Goal: Task Accomplishment & Management: Manage account settings

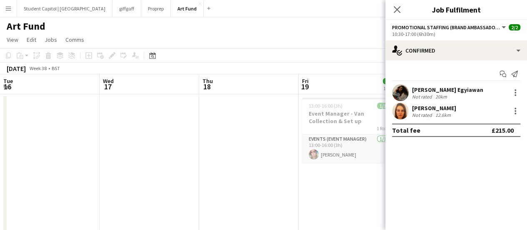
scroll to position [0, 199]
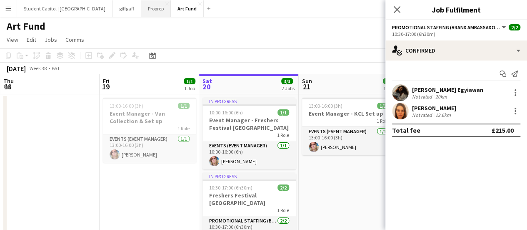
click at [141, 7] on button "Proprep Close" at bounding box center [156, 8] width 30 height 16
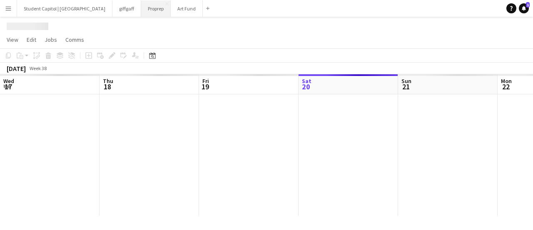
scroll to position [0, 199]
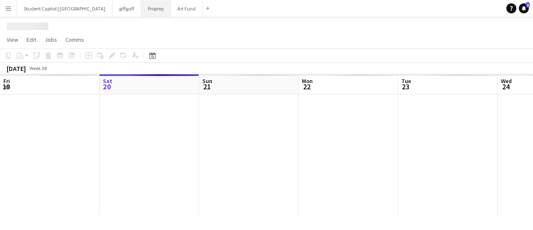
click at [141, 7] on button "Proprep Close" at bounding box center [156, 8] width 30 height 16
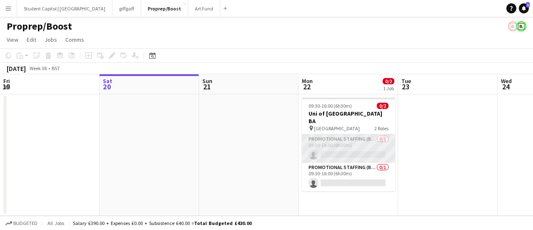
click at [336, 140] on app-card-role "Promotional Staffing (Brand Ambassadors) 0/1 09:30-16:00 (6h30m) single-neutral…" at bounding box center [348, 148] width 93 height 28
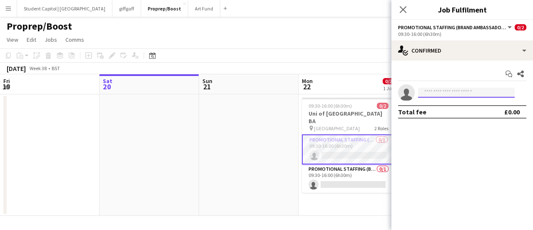
click at [435, 94] on input at bounding box center [466, 92] width 97 height 10
paste input "**********"
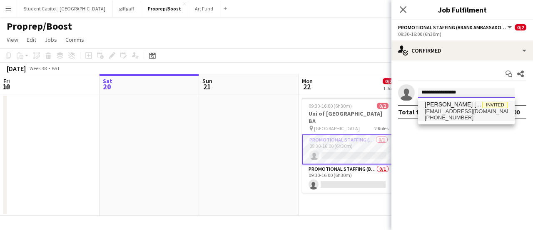
type input "**********"
click at [477, 120] on span "+4407748464328" at bounding box center [466, 117] width 83 height 7
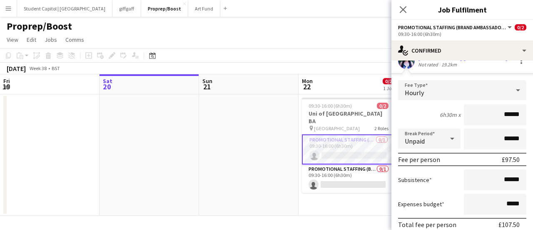
scroll to position [84, 0]
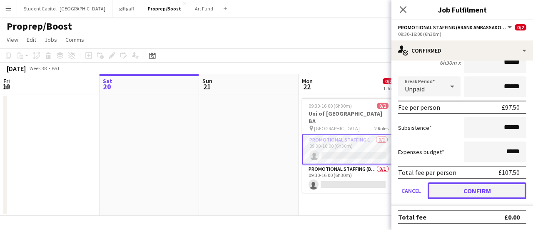
click at [466, 189] on button "Confirm" at bounding box center [477, 190] width 99 height 17
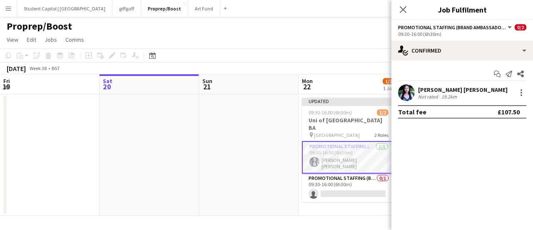
scroll to position [0, 0]
click at [284, 160] on app-date-cell at bounding box center [249, 154] width 100 height 121
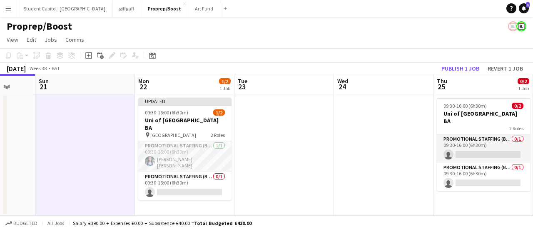
scroll to position [0, 215]
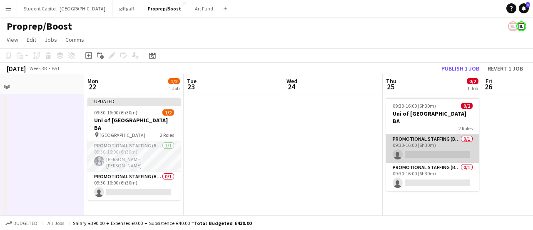
click at [419, 152] on app-card-role "Promotional Staffing (Brand Ambassadors) 0/1 09:30-16:00 (6h30m) single-neutral…" at bounding box center [432, 148] width 93 height 28
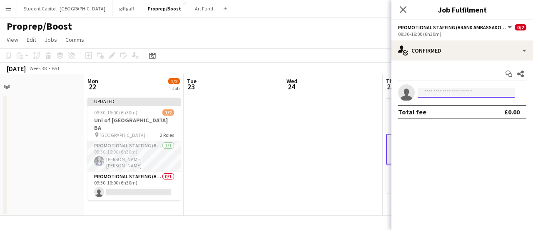
click at [458, 89] on input at bounding box center [466, 92] width 97 height 10
paste input "**********"
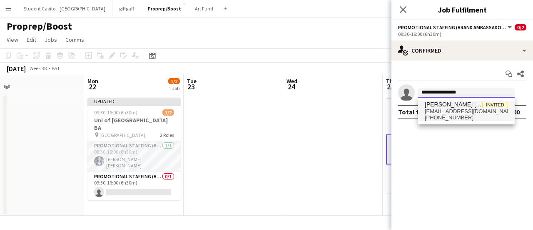
type input "**********"
click at [449, 101] on span "[PERSON_NAME] [PERSON_NAME]" at bounding box center [453, 104] width 57 height 7
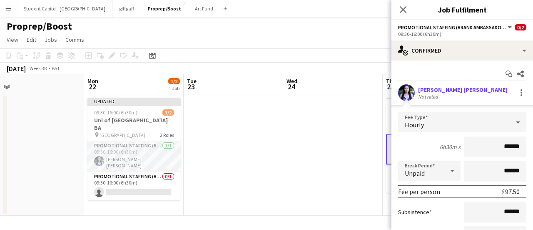
scroll to position [84, 0]
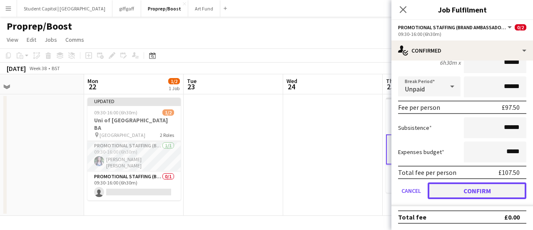
click at [473, 189] on button "Confirm" at bounding box center [477, 190] width 99 height 17
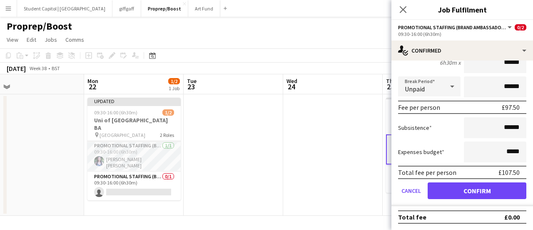
scroll to position [0, 0]
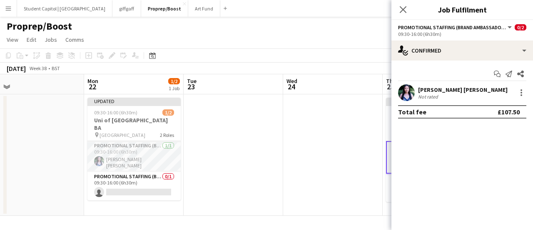
click at [307, 151] on app-date-cell at bounding box center [333, 154] width 100 height 121
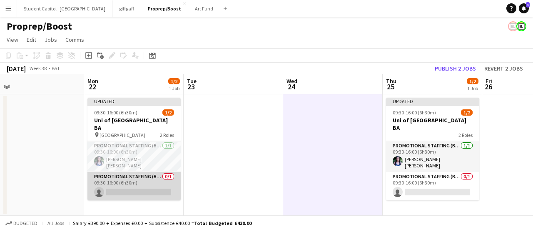
click at [126, 172] on app-card-role "Promotional Staffing (Brand Ambassadors) 0/1 09:30-16:00 (6h30m) single-neutral…" at bounding box center [133, 186] width 93 height 28
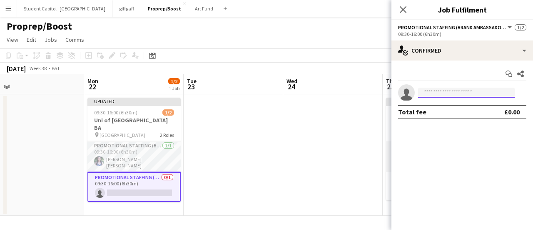
click at [435, 92] on input at bounding box center [466, 92] width 97 height 10
paste input "**********"
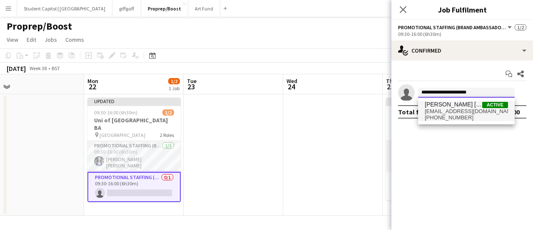
type input "**********"
click at [438, 106] on span "[PERSON_NAME] [PERSON_NAME]" at bounding box center [453, 104] width 57 height 7
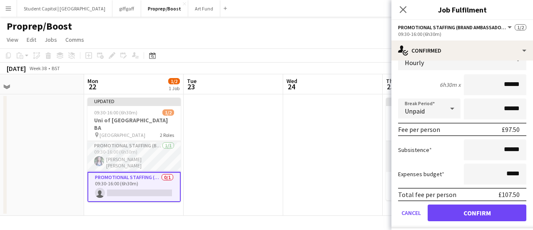
scroll to position [84, 0]
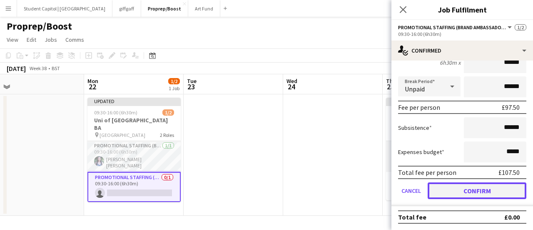
click at [455, 190] on button "Confirm" at bounding box center [477, 190] width 99 height 17
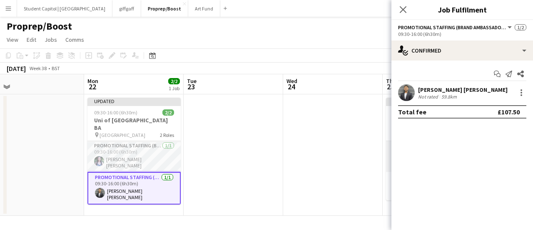
scroll to position [0, 0]
click at [362, 156] on app-date-cell at bounding box center [333, 154] width 100 height 121
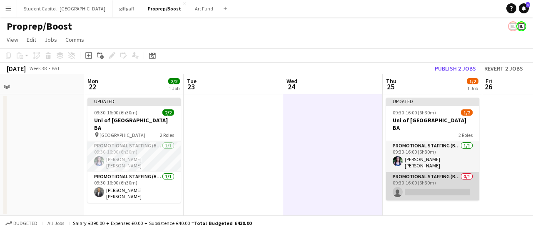
click at [424, 172] on app-card-role "Promotional Staffing (Brand Ambassadors) 0/1 09:30-16:00 (6h30m) single-neutral…" at bounding box center [432, 186] width 93 height 28
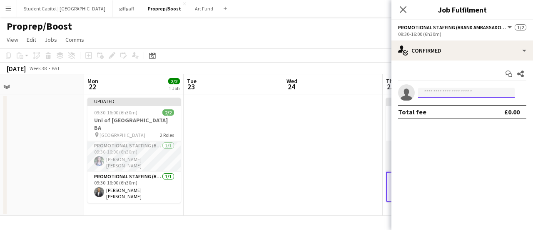
click at [436, 92] on input at bounding box center [466, 92] width 97 height 10
paste input "**********"
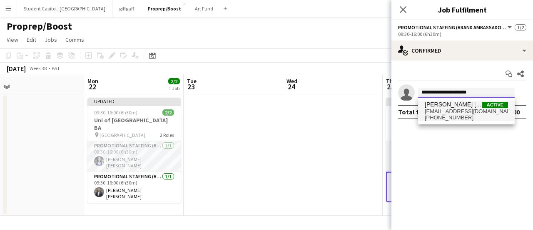
type input "**********"
click at [427, 110] on span "[EMAIL_ADDRESS][DOMAIN_NAME]" at bounding box center [466, 111] width 83 height 7
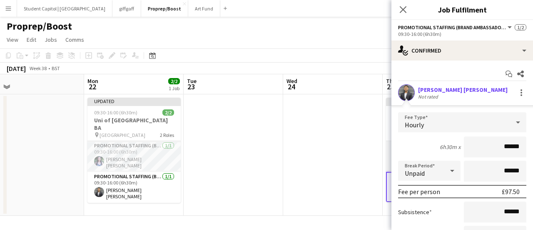
click at [349, 139] on app-date-cell at bounding box center [333, 154] width 100 height 121
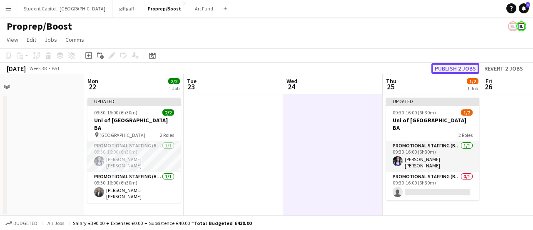
click at [448, 69] on button "Publish 2 jobs" at bounding box center [456, 68] width 48 height 11
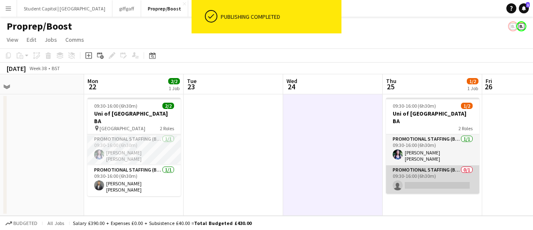
click at [415, 165] on app-card-role "Promotional Staffing (Brand Ambassadors) 0/1 09:30-16:00 (6h30m) single-neutral…" at bounding box center [432, 179] width 93 height 28
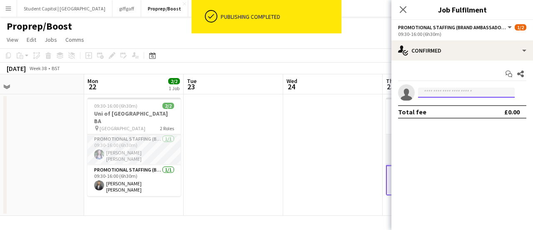
click at [440, 92] on input at bounding box center [466, 92] width 97 height 10
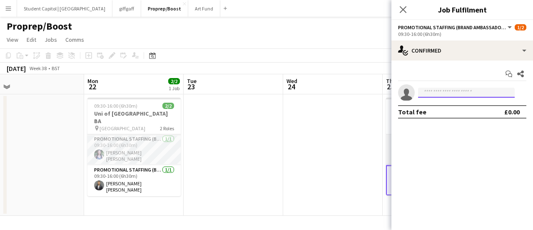
paste input "**********"
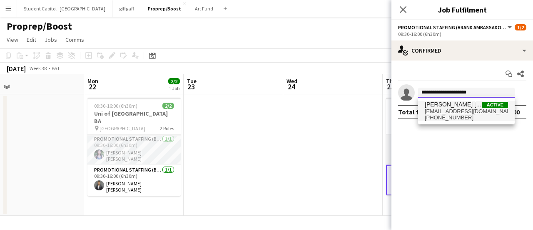
type input "**********"
click at [438, 106] on span "[PERSON_NAME] [PERSON_NAME]" at bounding box center [453, 104] width 57 height 7
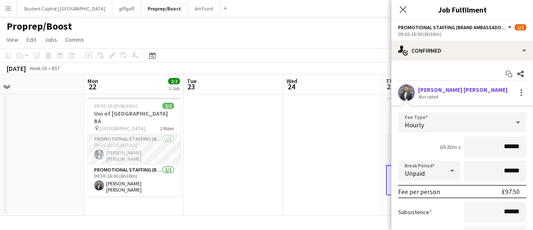
scroll to position [84, 0]
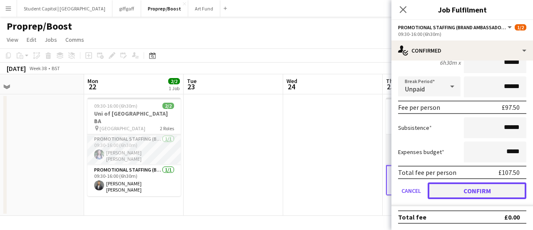
click at [470, 185] on button "Confirm" at bounding box center [477, 190] width 99 height 17
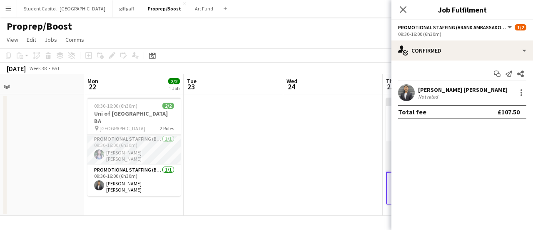
scroll to position [0, 0]
click at [353, 171] on app-date-cell at bounding box center [333, 154] width 100 height 121
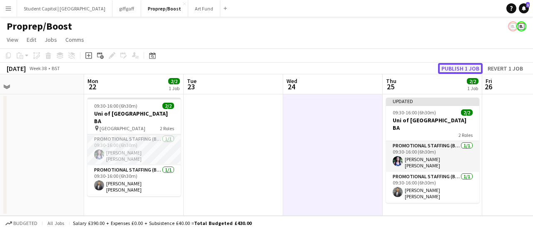
click at [459, 64] on button "Publish 1 job" at bounding box center [460, 68] width 45 height 11
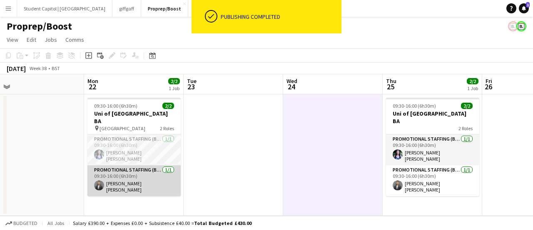
click at [114, 172] on app-card-role "Promotional Staffing (Brand Ambassadors) [DATE] 09:30-16:00 (6h30m) [PERSON_NAM…" at bounding box center [133, 180] width 93 height 31
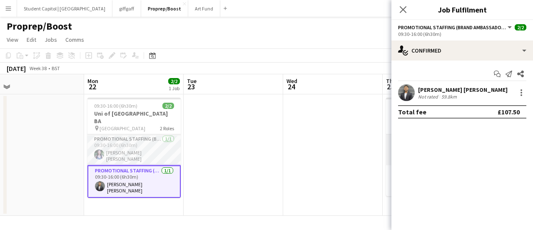
click at [233, 162] on app-date-cell at bounding box center [234, 154] width 100 height 121
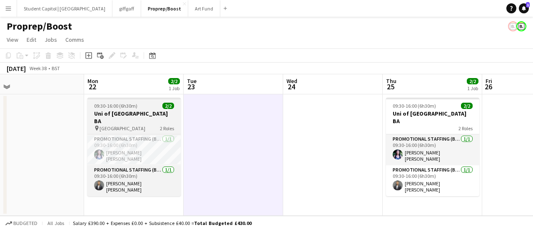
click at [132, 116] on h3 "Uni of [GEOGRAPHIC_DATA] BA" at bounding box center [133, 117] width 93 height 15
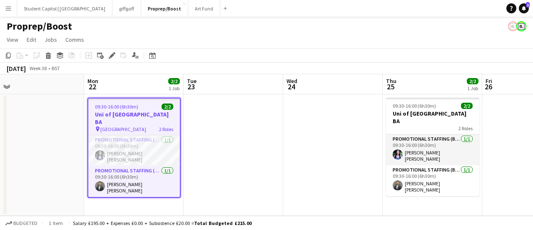
click at [132, 116] on h3 "Uni of [GEOGRAPHIC_DATA] BA" at bounding box center [134, 117] width 92 height 15
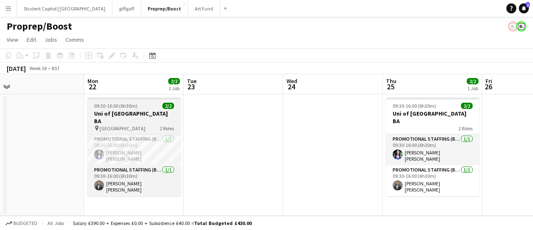
click at [132, 116] on h3 "Uni of [GEOGRAPHIC_DATA] BA" at bounding box center [133, 117] width 93 height 15
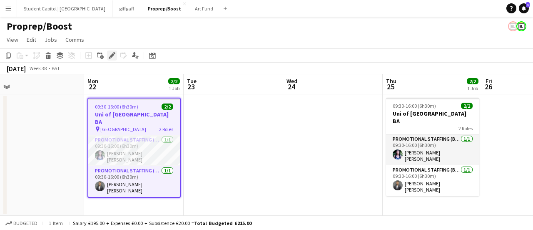
click at [113, 59] on icon "Edit" at bounding box center [112, 55] width 7 height 7
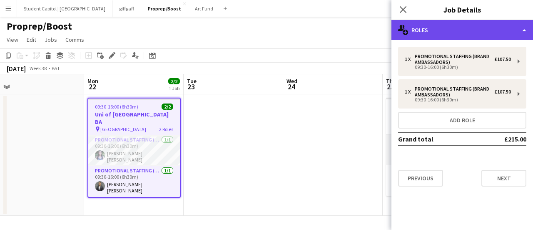
click at [451, 37] on div "multiple-users-add Roles" at bounding box center [463, 30] width 142 height 20
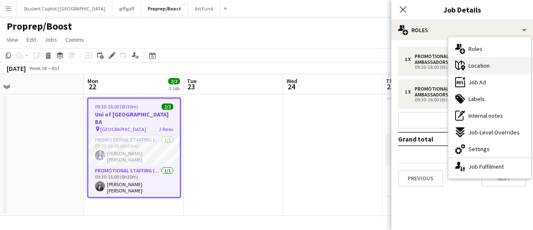
click at [489, 69] on div "maps-pin-1 Location" at bounding box center [490, 65] width 82 height 17
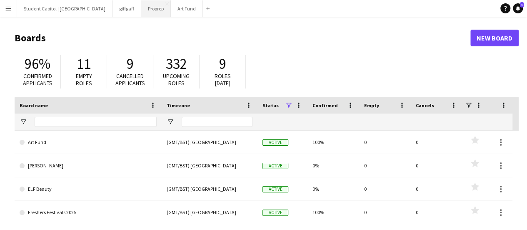
click at [141, 10] on button "Proprep Close" at bounding box center [156, 8] width 30 height 16
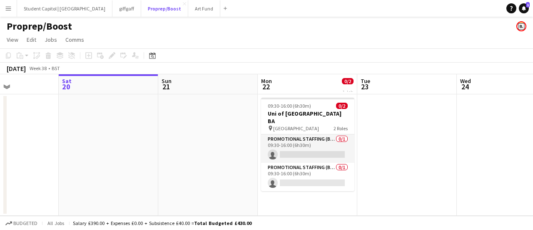
scroll to position [0, 247]
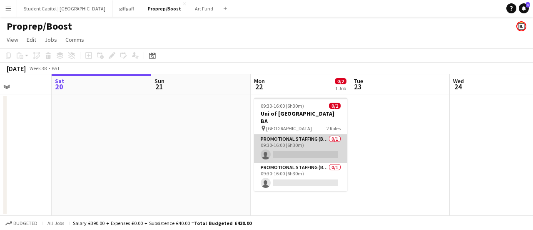
click at [281, 142] on app-card-role "Promotional Staffing (Brand Ambassadors) 0/1 09:30-16:00 (6h30m) single-neutral…" at bounding box center [300, 148] width 93 height 28
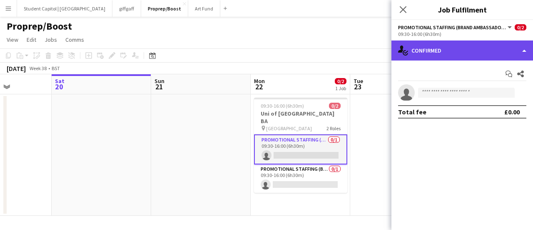
click at [449, 51] on div "single-neutral-actions-check-2 Confirmed" at bounding box center [463, 50] width 142 height 20
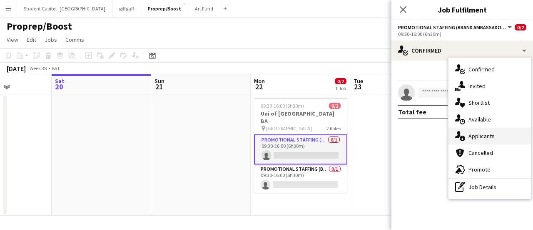
click at [479, 133] on span "Applicants" at bounding box center [482, 135] width 26 height 7
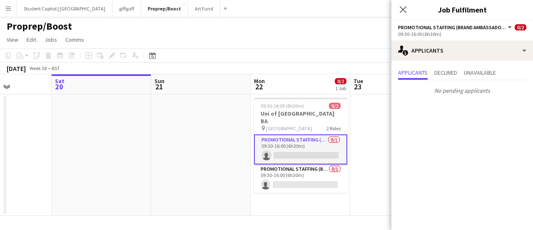
click at [405, 15] on div "Close pop-in" at bounding box center [403, 9] width 23 height 19
click at [310, 143] on app-card-role "Promotional Staffing (Brand Ambassadors) 0/1 09:30-16:00 (6h30m) single-neutral…" at bounding box center [300, 149] width 93 height 30
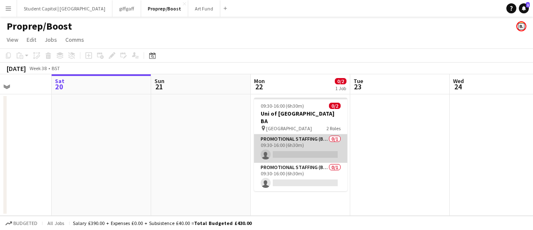
click at [310, 143] on app-card-role "Promotional Staffing (Brand Ambassadors) 0/1 09:30-16:00 (6h30m) single-neutral…" at bounding box center [300, 148] width 93 height 28
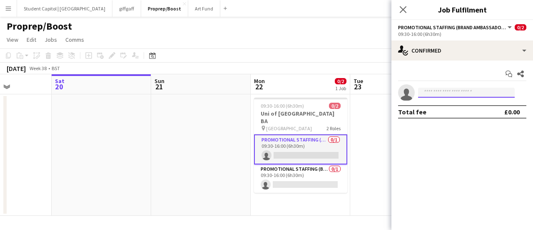
click at [470, 90] on input at bounding box center [466, 92] width 97 height 10
type input "******"
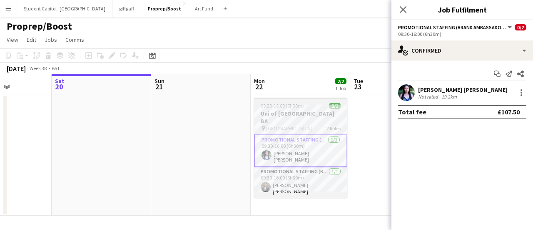
click at [290, 107] on span "09:30-16:00 (6h30m)" at bounding box center [282, 105] width 43 height 6
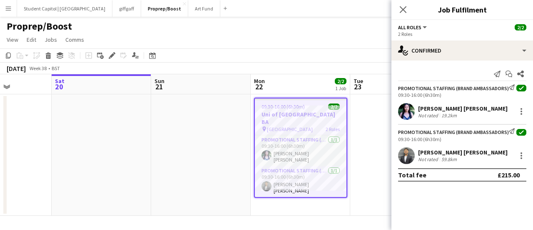
click at [422, 33] on div "2 Roles" at bounding box center [462, 34] width 128 height 6
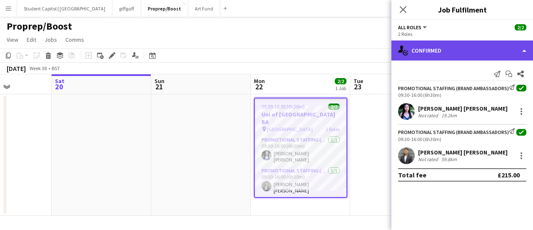
click at [427, 48] on div "single-neutral-actions-check-2 Confirmed" at bounding box center [463, 50] width 142 height 20
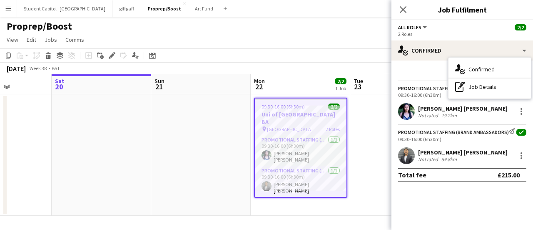
click at [418, 27] on span "All roles" at bounding box center [409, 27] width 23 height 6
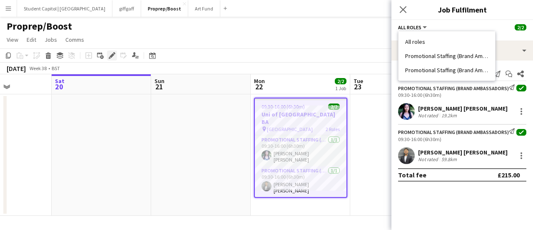
click at [110, 53] on icon "Edit" at bounding box center [112, 55] width 7 height 7
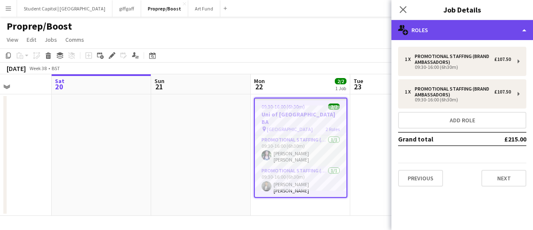
click at [433, 37] on div "multiple-users-add Roles" at bounding box center [463, 30] width 142 height 20
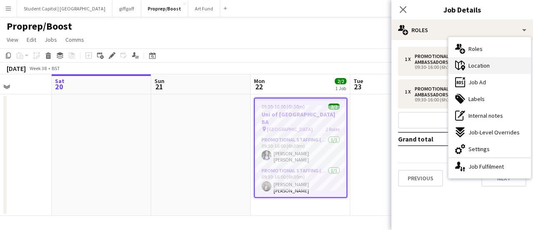
click at [494, 70] on div "maps-pin-1 Location" at bounding box center [490, 65] width 82 height 17
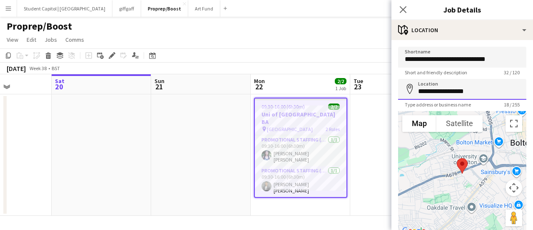
click at [440, 89] on input "**********" at bounding box center [462, 89] width 128 height 21
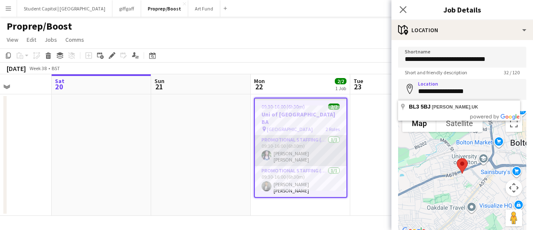
click at [269, 150] on app-user-avatar at bounding box center [267, 155] width 10 height 10
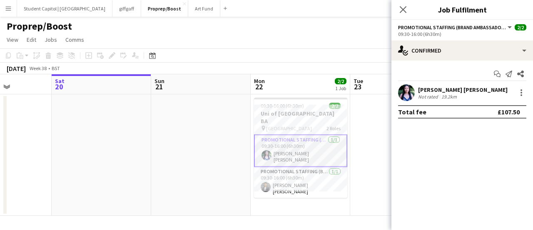
click at [406, 91] on app-user-avatar at bounding box center [406, 92] width 17 height 17
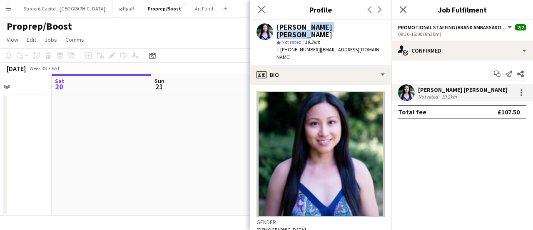
drag, startPoint x: 302, startPoint y: 30, endPoint x: 353, endPoint y: 28, distance: 50.4
click at [353, 28] on div "[PERSON_NAME] [PERSON_NAME]" at bounding box center [331, 30] width 108 height 15
copy div "[PERSON_NAME]"
drag, startPoint x: 315, startPoint y: 45, endPoint x: 289, endPoint y: 42, distance: 26.8
click at [289, 46] on span "t. [PHONE_NUMBER]" at bounding box center [298, 49] width 43 height 6
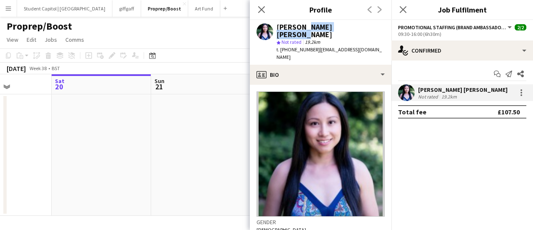
copy span "07748464328"
click at [152, 178] on app-date-cell at bounding box center [201, 154] width 100 height 121
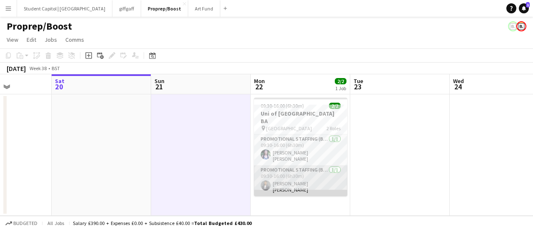
click at [273, 165] on app-card-role "Promotional Staffing (Brand Ambassadors) [DATE] 09:30-16:00 (6h30m) [PERSON_NAM…" at bounding box center [300, 180] width 93 height 31
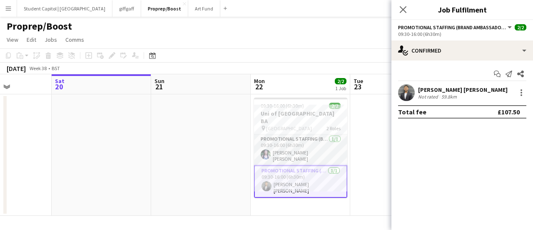
click at [402, 85] on app-user-avatar at bounding box center [406, 92] width 17 height 17
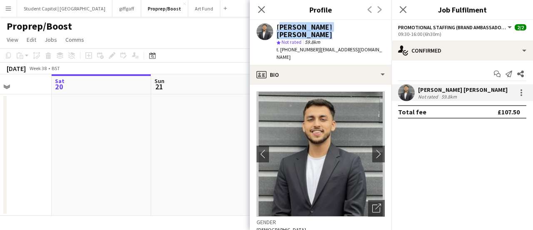
drag, startPoint x: 365, startPoint y: 27, endPoint x: 278, endPoint y: 25, distance: 86.7
click at [278, 25] on div "[PERSON_NAME] [PERSON_NAME]" at bounding box center [331, 30] width 108 height 15
copy div "[PERSON_NAME] [PERSON_NAME]"
drag, startPoint x: 312, startPoint y: 43, endPoint x: 287, endPoint y: 42, distance: 25.0
click at [287, 46] on span "t. [PHONE_NUMBER]" at bounding box center [298, 49] width 43 height 6
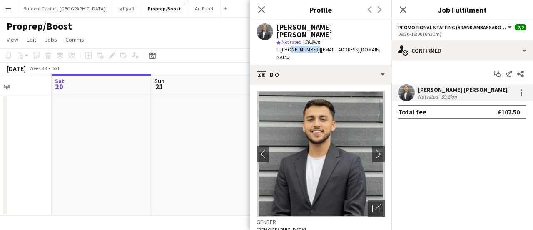
copy span "7748291124"
click at [194, 128] on app-date-cell at bounding box center [201, 154] width 100 height 121
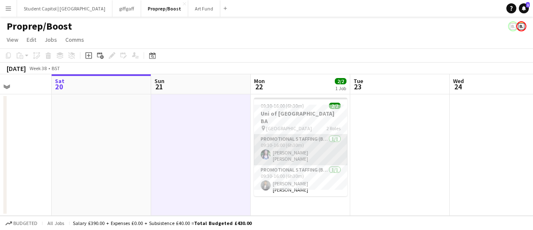
click at [267, 149] on app-user-avatar at bounding box center [266, 154] width 10 height 10
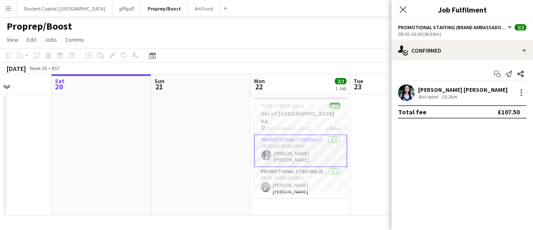
click at [407, 93] on app-user-avatar at bounding box center [406, 92] width 17 height 17
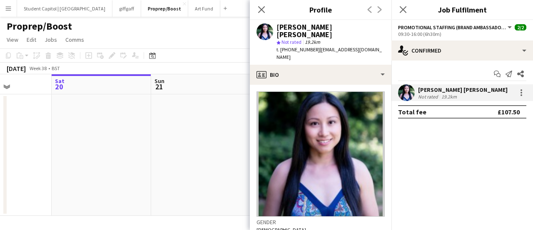
click at [189, 133] on app-date-cell at bounding box center [201, 154] width 100 height 121
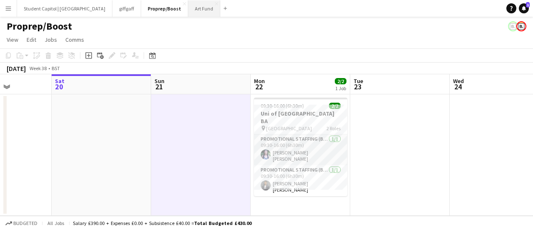
click at [188, 6] on button "Art Fund Close" at bounding box center [204, 8] width 32 height 16
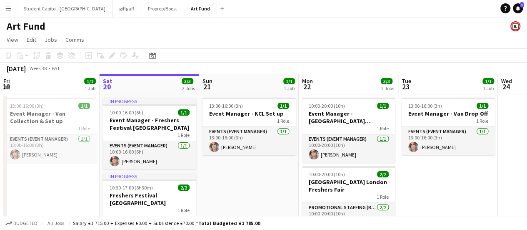
click at [7, 4] on button "Menu" at bounding box center [8, 8] width 17 height 17
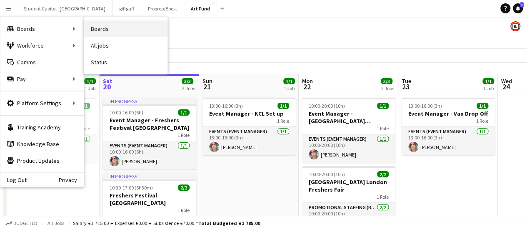
click at [109, 27] on link "Boards" at bounding box center [125, 28] width 83 height 17
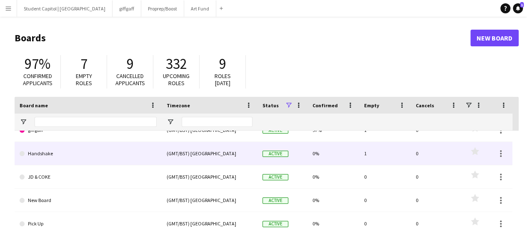
click at [122, 146] on link "Handshake" at bounding box center [88, 153] width 137 height 23
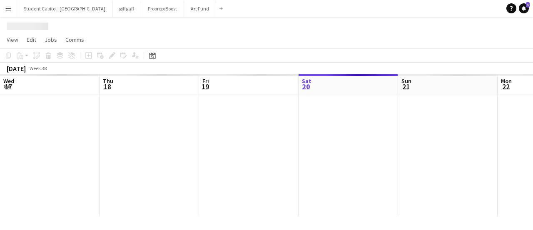
scroll to position [0, 199]
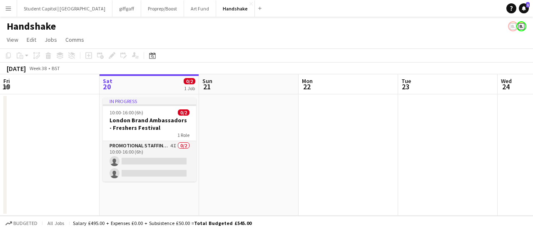
click at [305, 187] on app-date-cell at bounding box center [349, 154] width 100 height 121
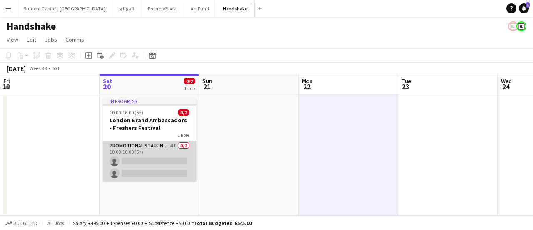
click at [168, 153] on app-card-role "Promotional Staffing (Brand Ambassadors) 4I 0/2 10:00-16:00 (6h) single-neutral…" at bounding box center [149, 161] width 93 height 40
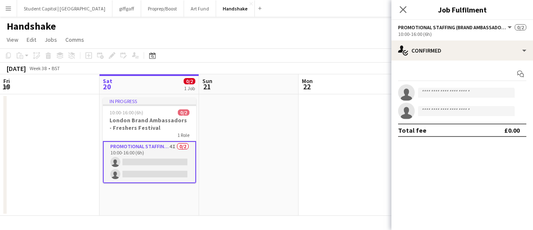
click at [247, 160] on app-date-cell at bounding box center [249, 154] width 100 height 121
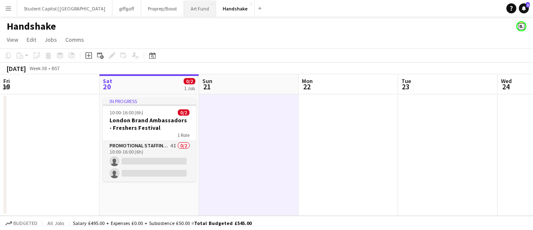
click at [184, 10] on button "Art Fund Close" at bounding box center [200, 8] width 32 height 16
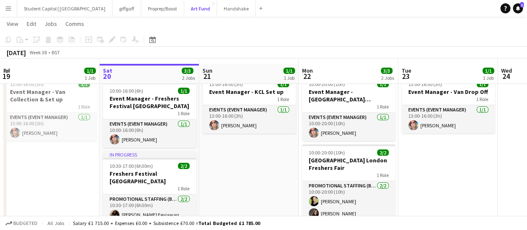
scroll to position [12, 0]
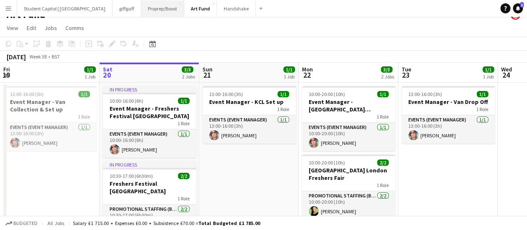
click at [150, 14] on button "Proprep/Boost Close" at bounding box center [162, 8] width 43 height 16
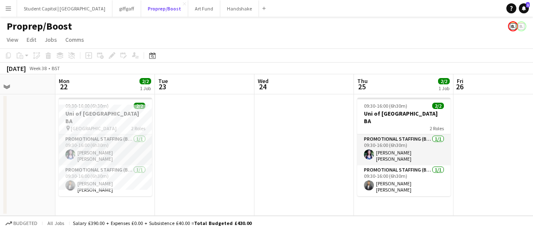
scroll to position [0, 243]
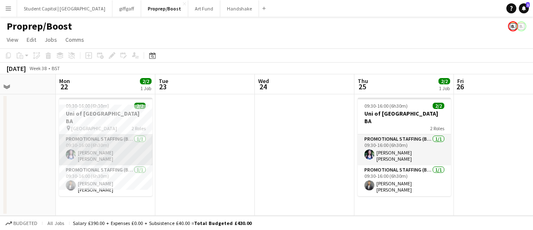
click at [118, 135] on app-card-role "Promotional Staffing (Brand Ambassadors) [DATE] 09:30-16:00 (6h30m) [PERSON_NAM…" at bounding box center [105, 149] width 93 height 31
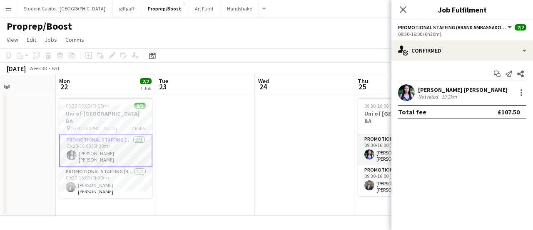
click at [406, 91] on app-user-avatar at bounding box center [406, 92] width 17 height 17
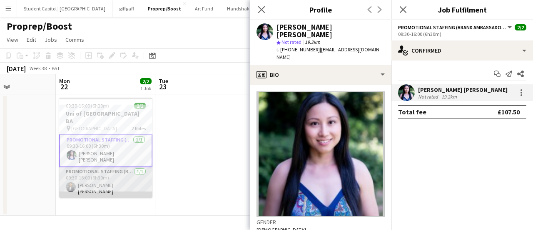
click at [103, 167] on app-card-role "Promotional Staffing (Brand Ambassadors) [DATE] 09:30-16:00 (6h30m) [PERSON_NAM…" at bounding box center [105, 182] width 93 height 31
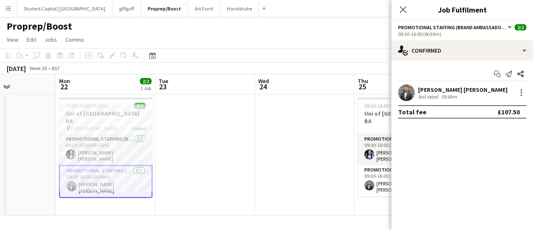
click at [403, 92] on app-user-avatar at bounding box center [406, 92] width 17 height 17
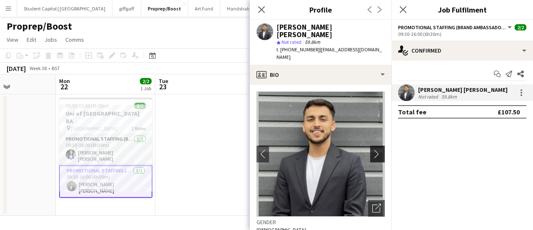
click at [370, 145] on button "chevron-right" at bounding box center [378, 153] width 17 height 17
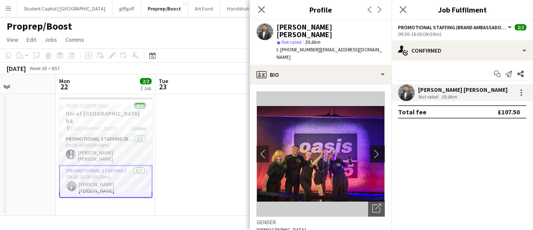
click at [370, 145] on button "chevron-right" at bounding box center [378, 153] width 17 height 17
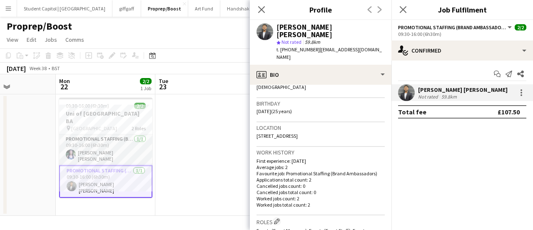
scroll to position [142, 0]
